Goal: Check status

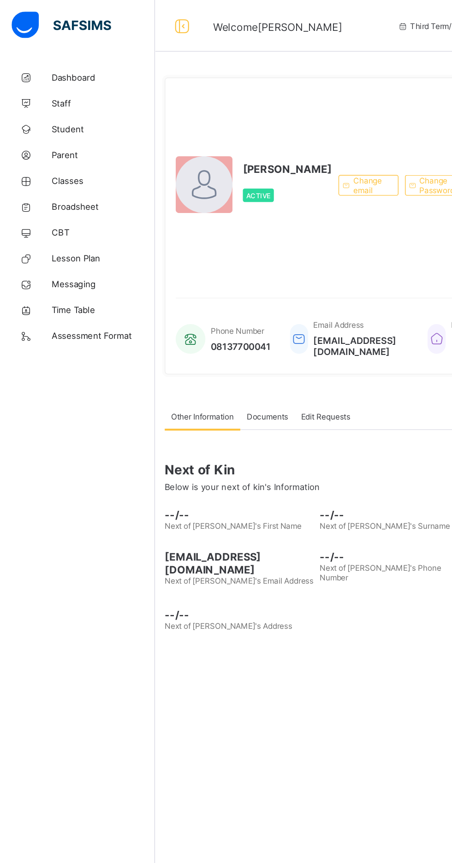
click at [53, 127] on span "Classes" at bounding box center [74, 128] width 74 height 7
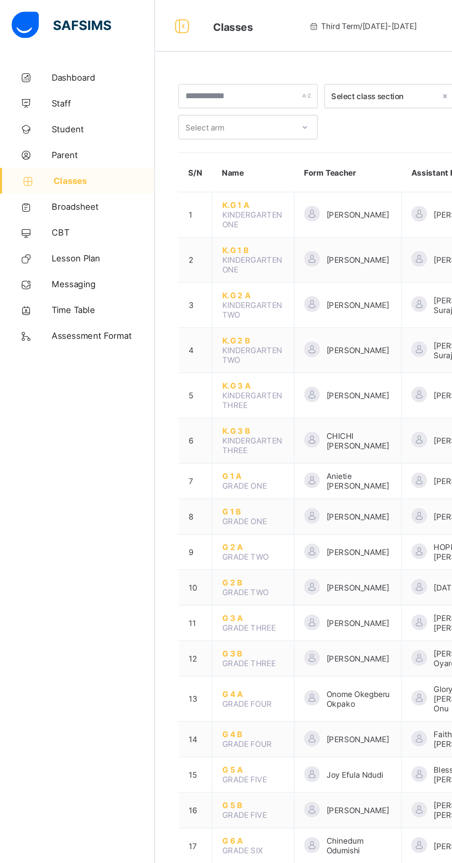
click at [66, 147] on span "Broadsheet" at bounding box center [74, 147] width 74 height 7
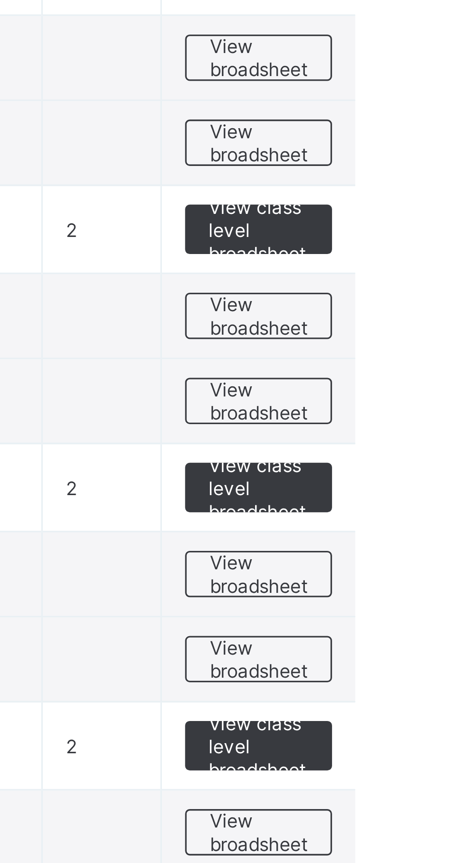
click at [398, 615] on span "View broadsheet" at bounding box center [406, 616] width 29 height 14
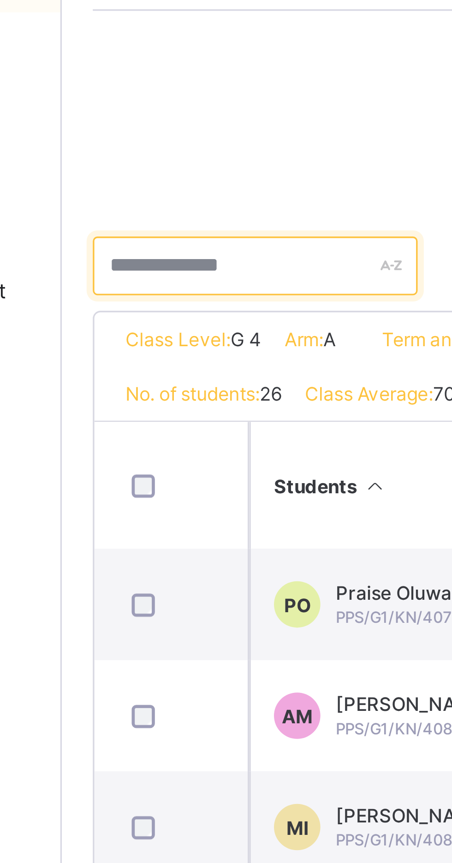
click at [161, 231] on input "text" at bounding box center [168, 233] width 97 height 18
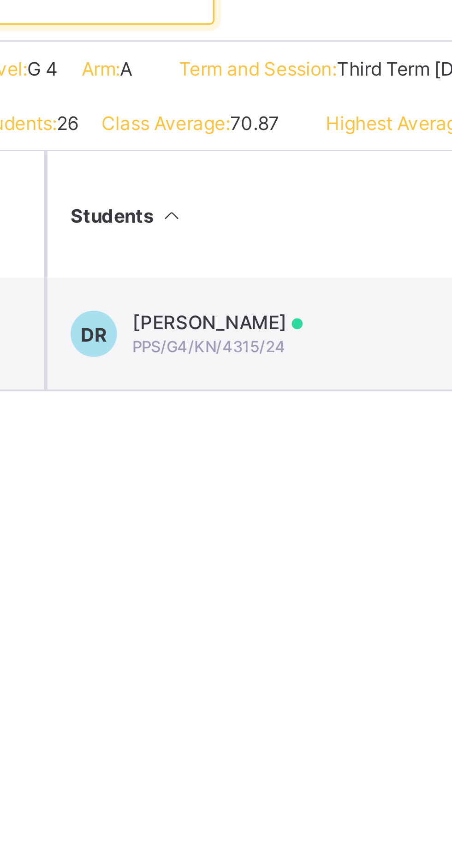
type input "*****"
click at [222, 340] on span "PPS/G4/KN/4315/24" at bounding box center [215, 337] width 46 height 6
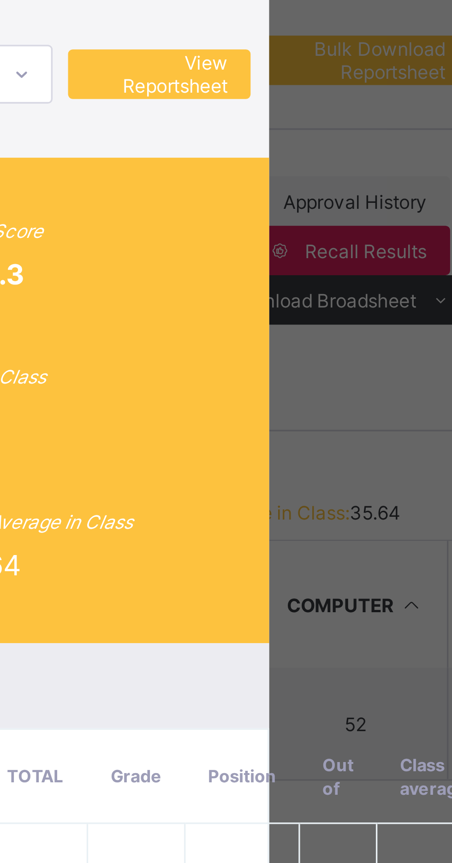
click at [371, 147] on span "View Reportsheet" at bounding box center [351, 140] width 41 height 14
